Goal: Check status: Check status

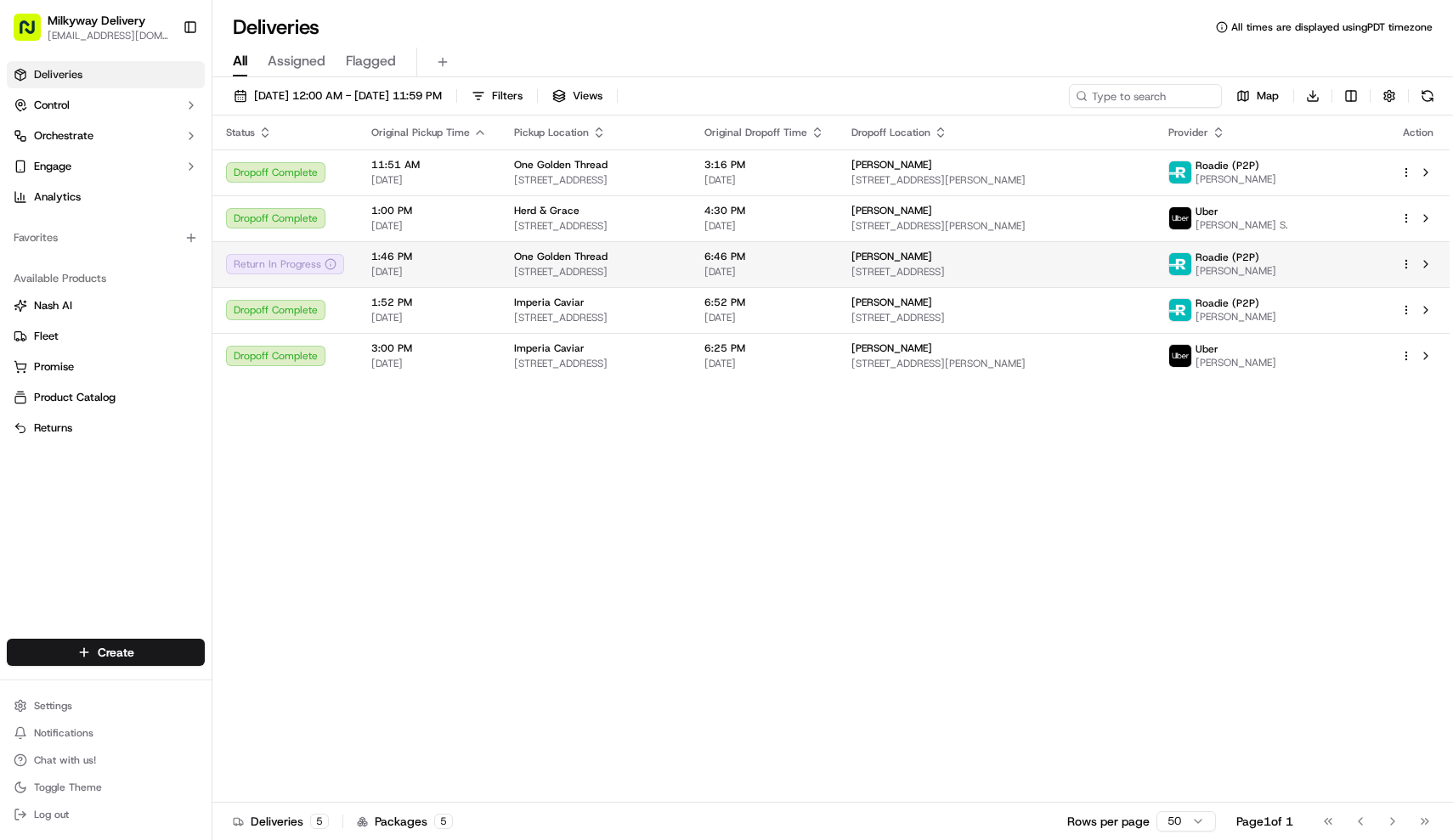
click at [635, 260] on div "One Golden Thread" at bounding box center [595, 257] width 163 height 14
click at [515, 252] on span "One Golden Thread" at bounding box center [561, 257] width 94 height 14
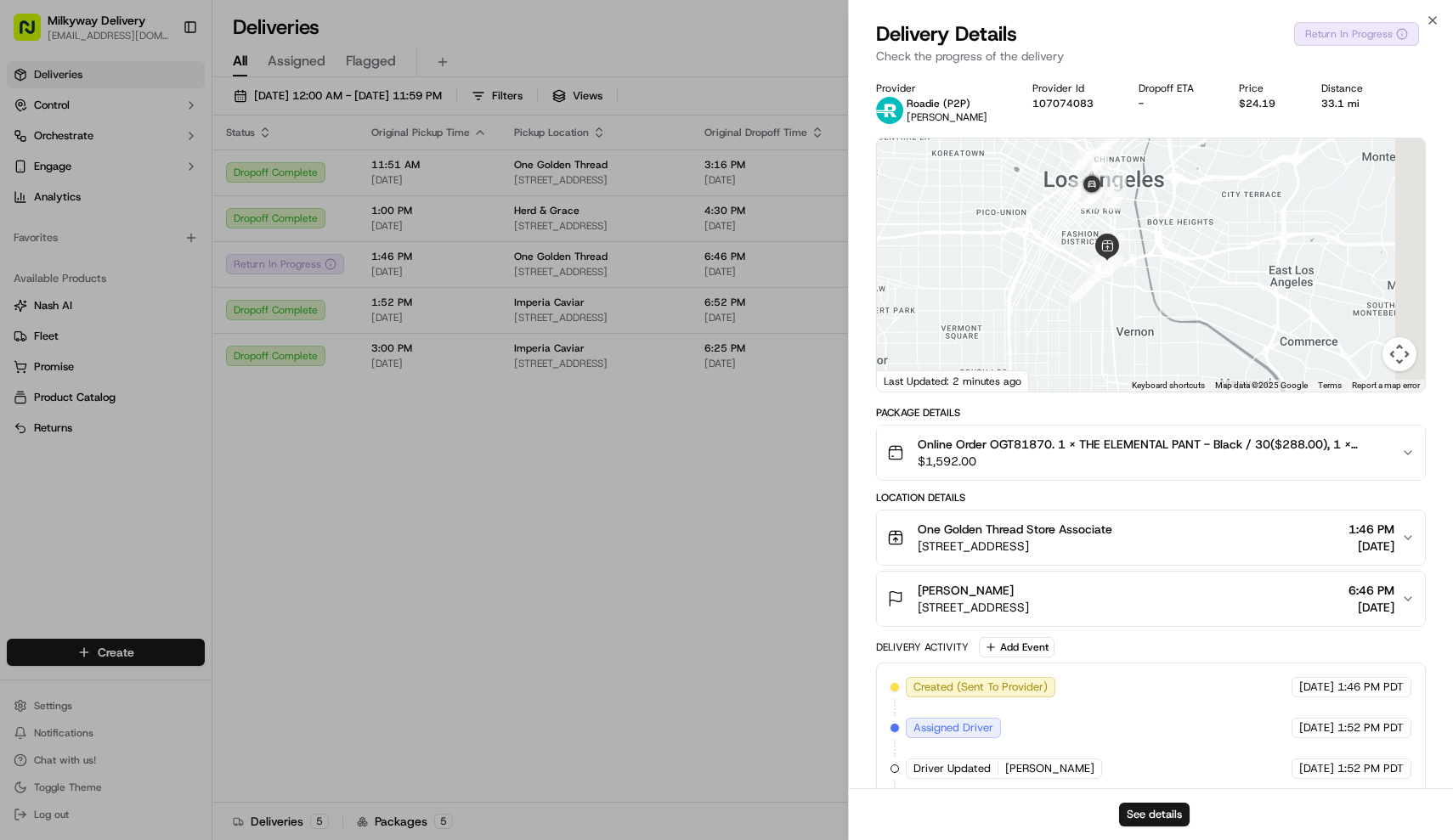
drag, startPoint x: 1198, startPoint y: 333, endPoint x: 1154, endPoint y: 175, distance: 164.0
click at [1154, 175] on div at bounding box center [1150, 264] width 548 height 253
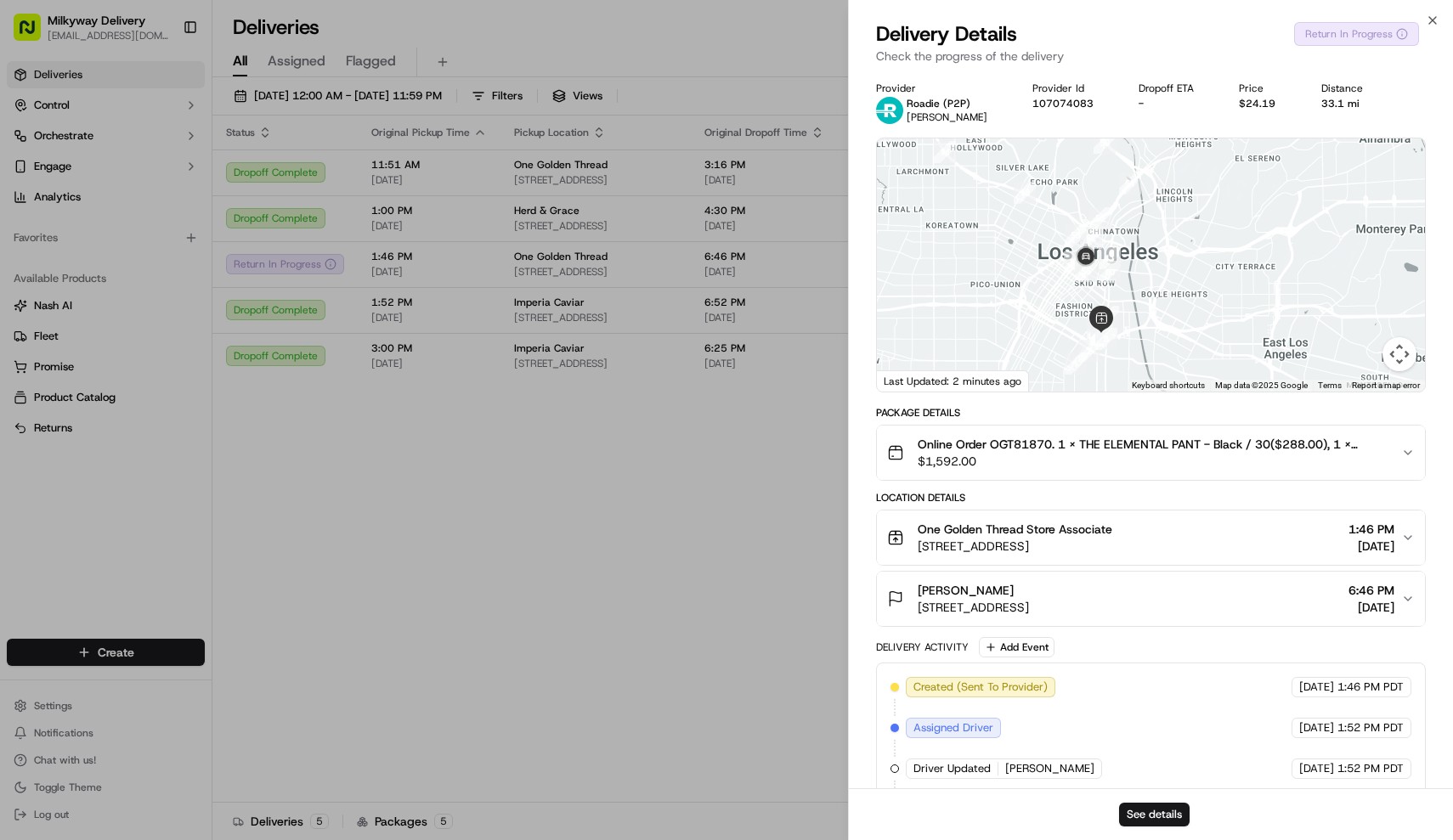
drag, startPoint x: 1143, startPoint y: 191, endPoint x: 1143, endPoint y: 289, distance: 98.0
click at [1143, 289] on div at bounding box center [1150, 264] width 548 height 253
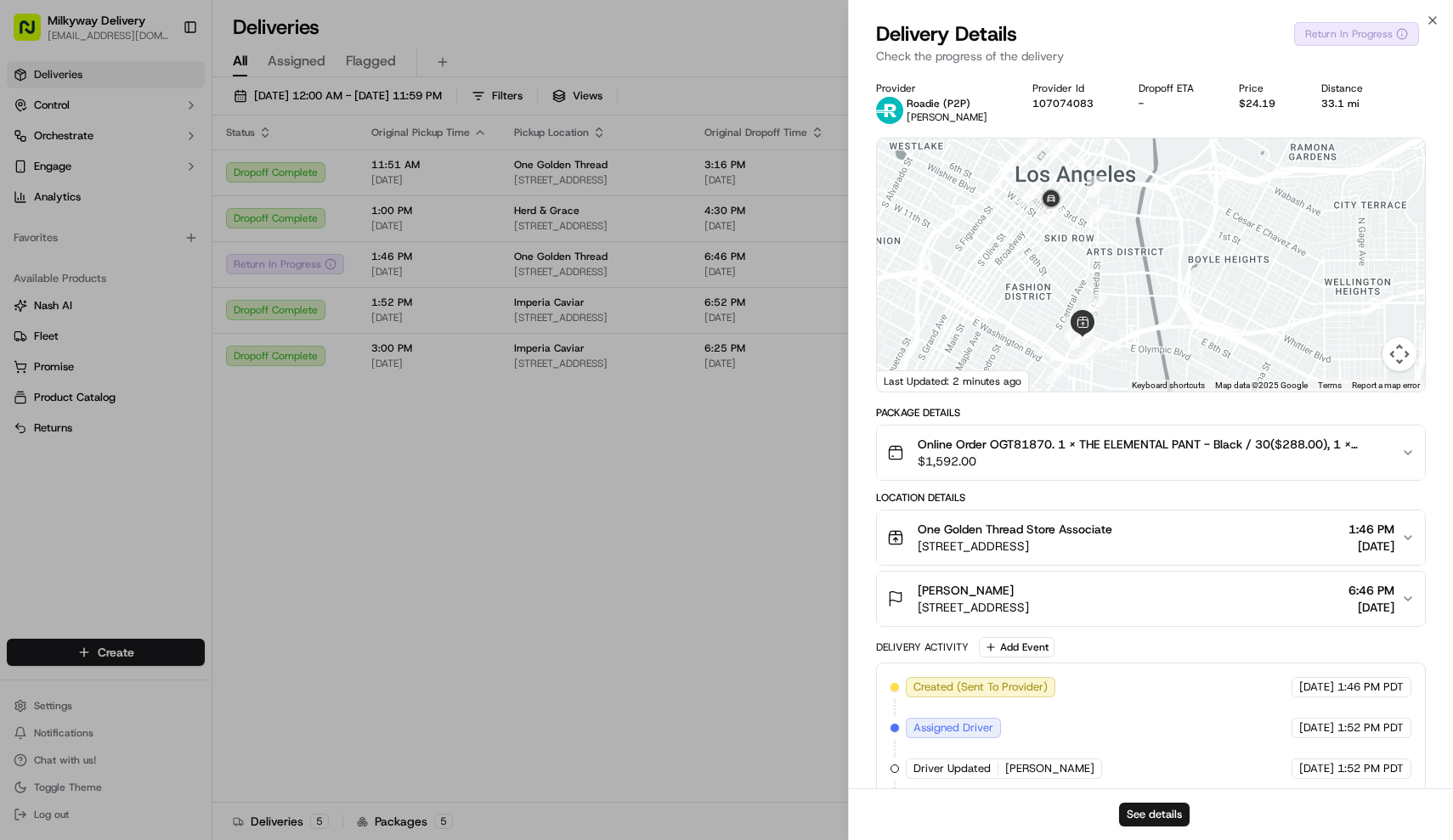
drag, startPoint x: 1132, startPoint y: 292, endPoint x: 1107, endPoint y: 255, distance: 44.7
click at [1107, 255] on div at bounding box center [1150, 264] width 548 height 253
click at [1158, 806] on button "See details" at bounding box center [1154, 815] width 70 height 23
